Goal: Task Accomplishment & Management: Manage account settings

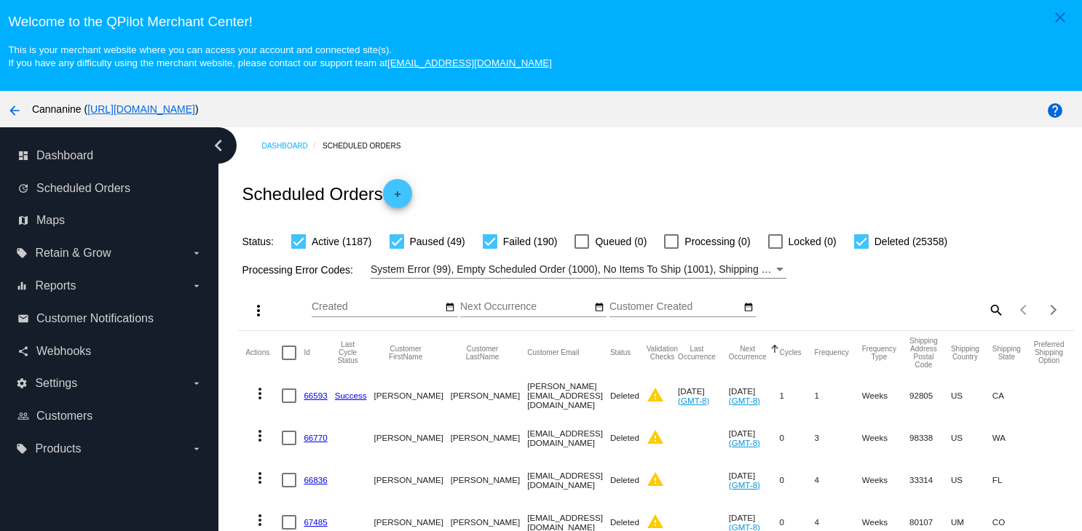
scroll to position [93, 0]
click at [986, 314] on mat-icon "search" at bounding box center [994, 309] width 17 height 23
click at [876, 307] on input "Search" at bounding box center [900, 307] width 208 height 12
paste input "[EMAIL_ADDRESS][DOMAIN_NAME]"
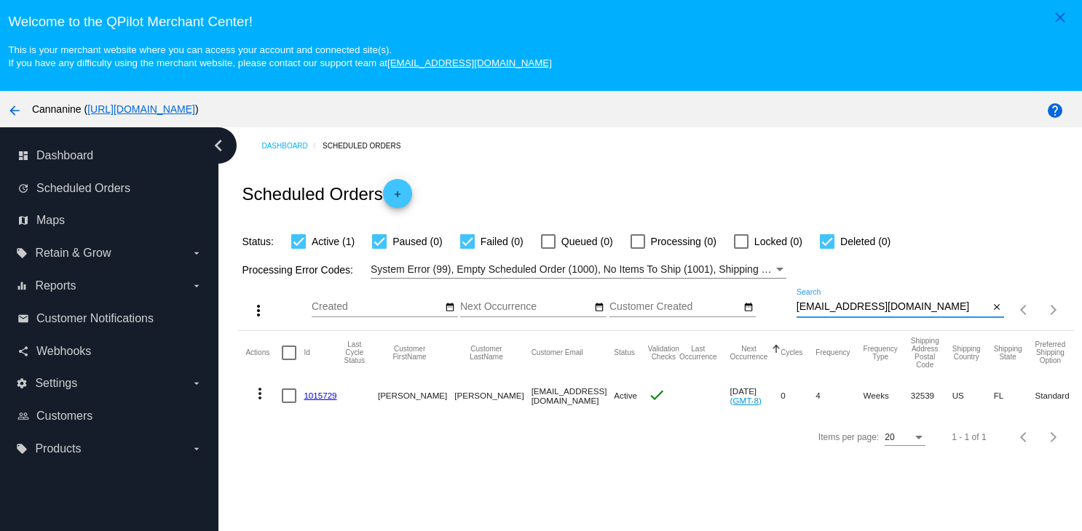
click at [258, 396] on mat-icon "more_vert" at bounding box center [259, 393] width 17 height 17
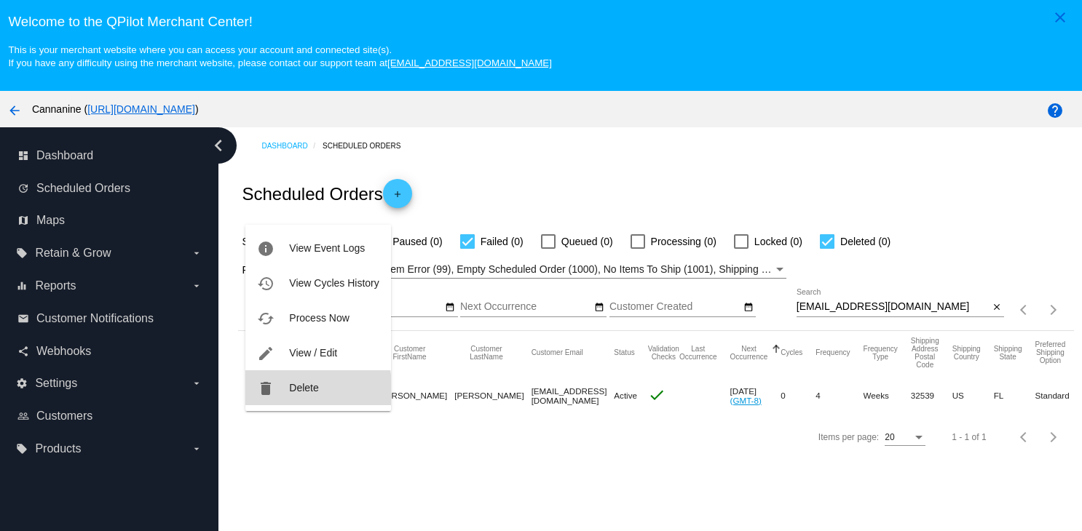
click at [281, 393] on button "delete Delete" at bounding box center [317, 387] width 145 height 35
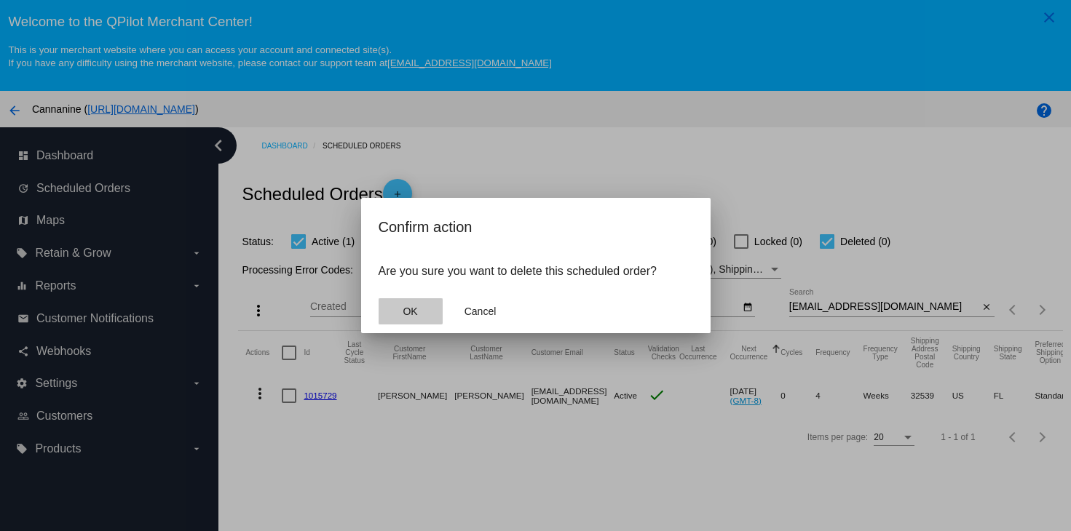
click at [410, 308] on span "OK" at bounding box center [410, 312] width 15 height 12
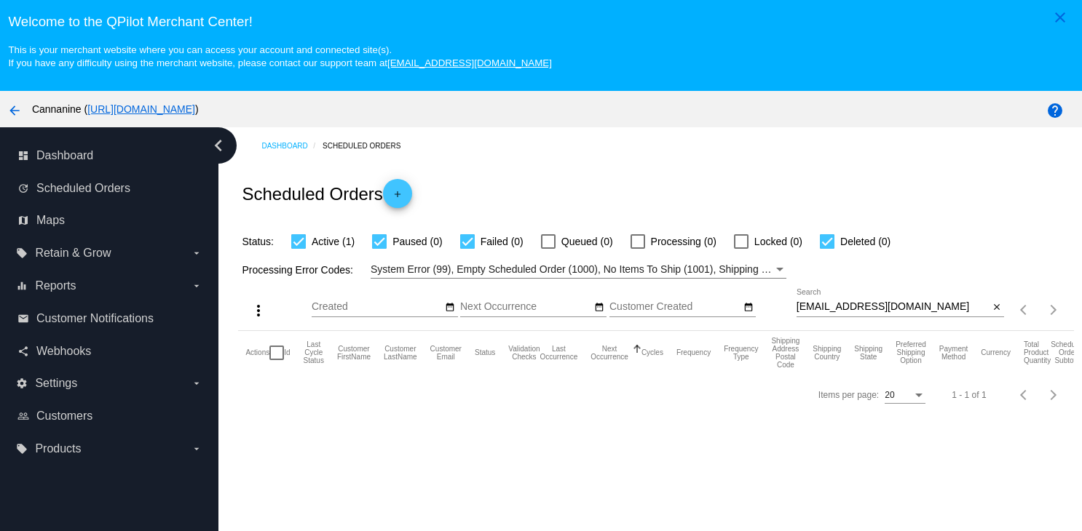
click at [897, 304] on div "michellebzz@aol.com Search" at bounding box center [892, 303] width 193 height 28
type input "michellebzz@aol.com"
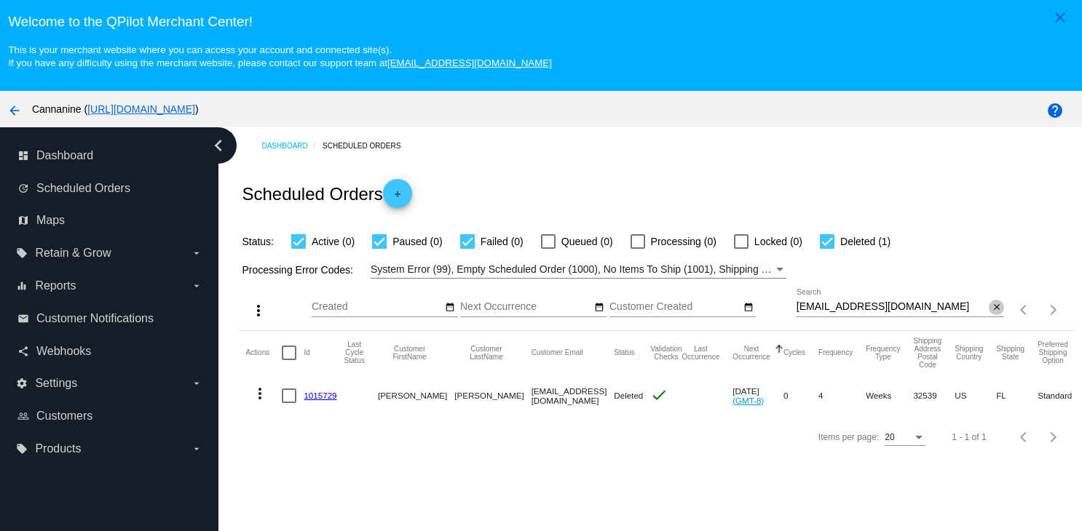
click at [991, 306] on mat-icon "close" at bounding box center [996, 308] width 10 height 12
